Goal: Navigation & Orientation: Understand site structure

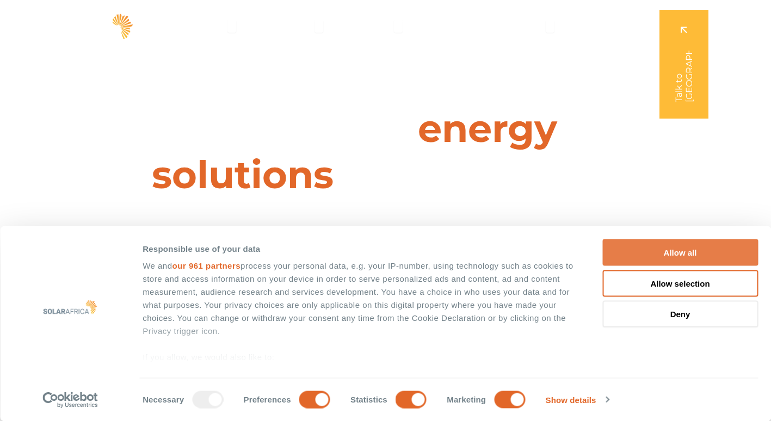
click at [677, 245] on button "Allow all" at bounding box center [681, 253] width 156 height 27
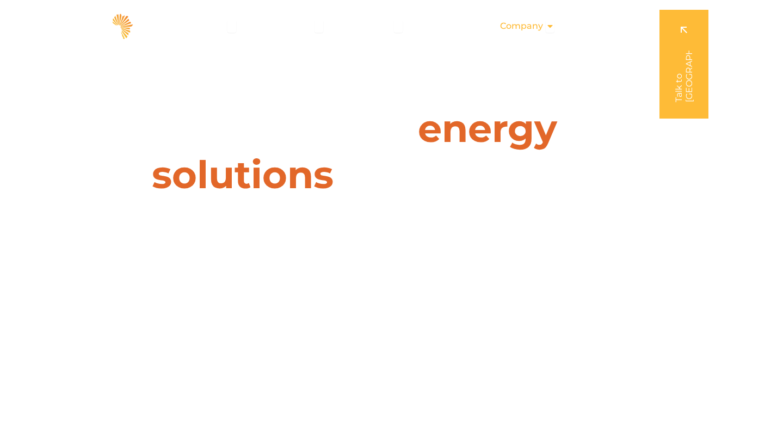
click at [520, 27] on span "Company" at bounding box center [521, 26] width 43 height 13
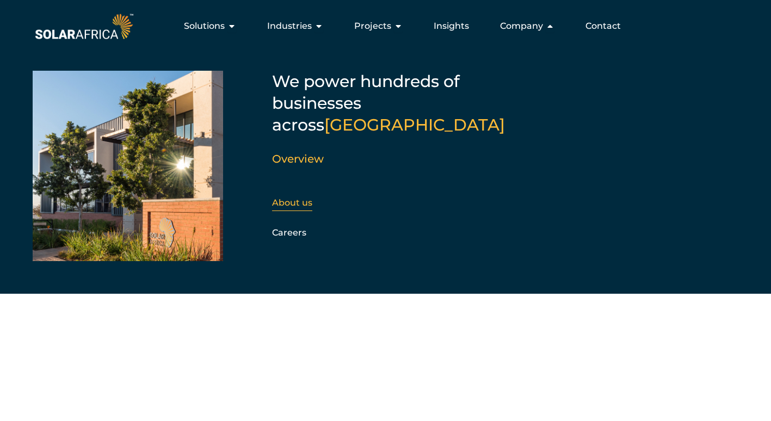
click at [285, 198] on link "About us" at bounding box center [292, 203] width 40 height 10
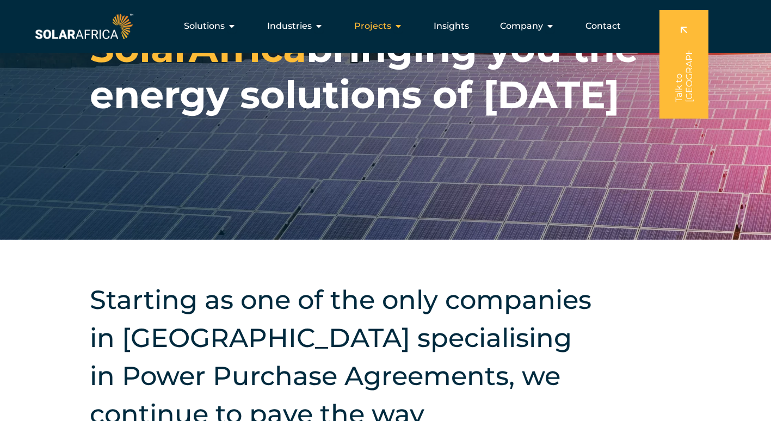
scroll to position [97, 0]
click at [539, 28] on span "Company" at bounding box center [521, 26] width 43 height 13
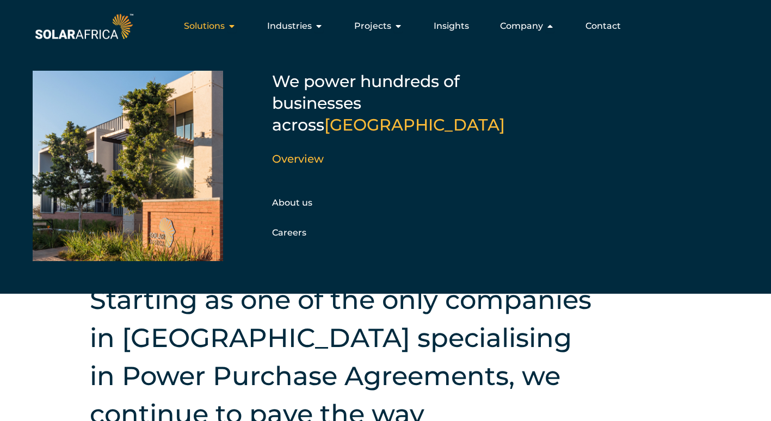
click at [236, 23] on icon "Menu" at bounding box center [232, 26] width 9 height 9
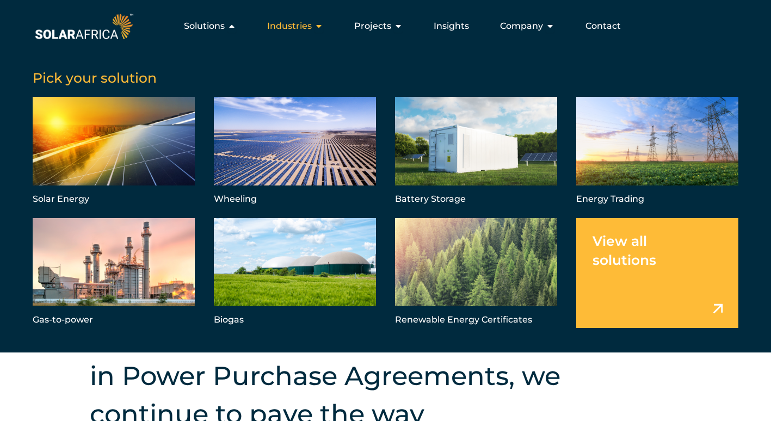
click at [304, 31] on span "Industries" at bounding box center [289, 26] width 45 height 13
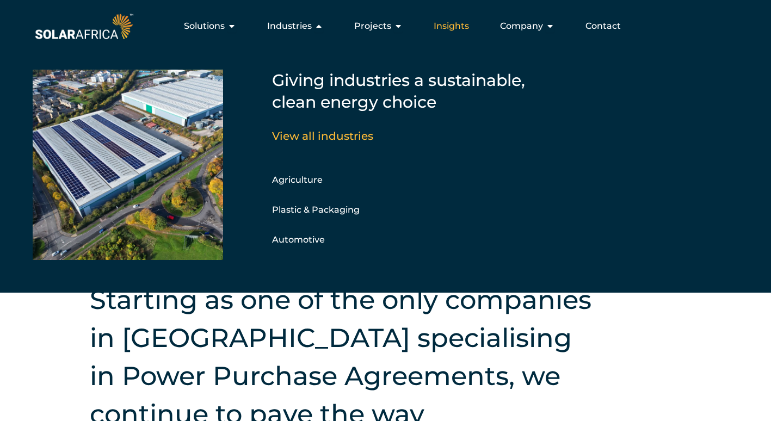
click at [451, 24] on span "Insights" at bounding box center [451, 26] width 35 height 13
